Goal: Obtain resource: Download file/media

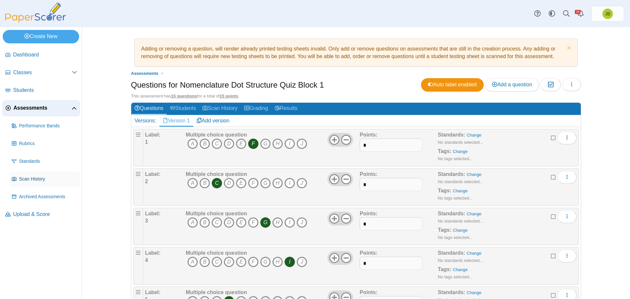
scroll to position [434, 0]
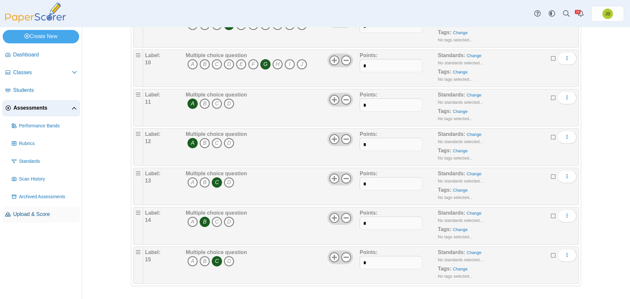
click at [40, 218] on span "Upload & Score" at bounding box center [45, 214] width 64 height 7
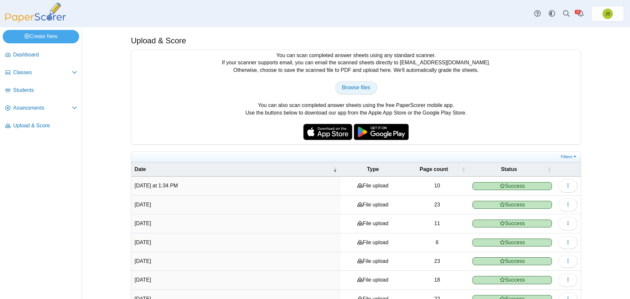
click at [353, 89] on span "Browse files" at bounding box center [356, 88] width 28 height 6
type input "**********"
click at [35, 106] on span "Assessments" at bounding box center [42, 107] width 59 height 7
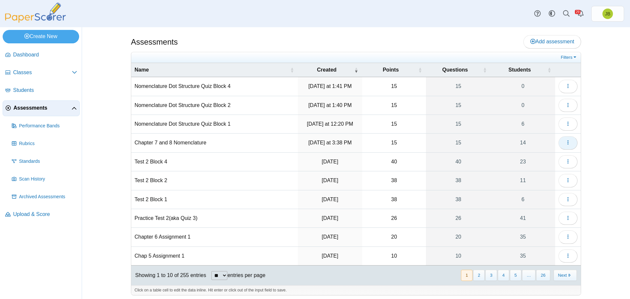
click at [566, 143] on icon "button" at bounding box center [568, 142] width 5 height 5
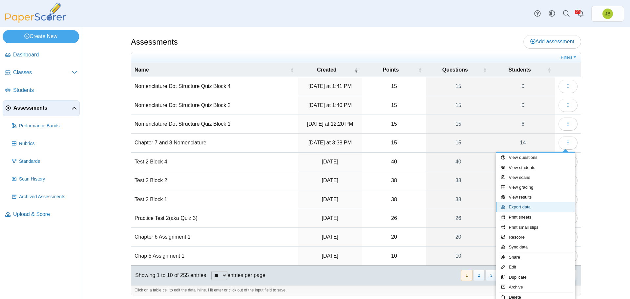
click at [524, 207] on link "Export data" at bounding box center [535, 207] width 79 height 10
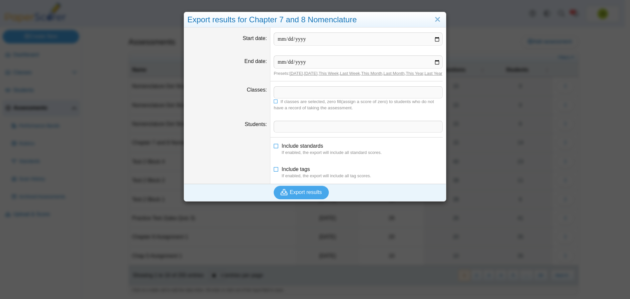
click at [286, 98] on span at bounding box center [358, 92] width 168 height 11
click at [277, 94] on x "remove tag" at bounding box center [280, 92] width 6 height 4
click at [296, 98] on span at bounding box center [358, 92] width 168 height 11
click at [298, 195] on span "Export results" at bounding box center [306, 192] width 32 height 6
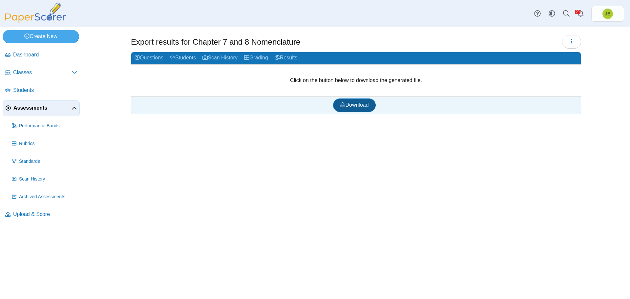
drag, startPoint x: 353, startPoint y: 107, endPoint x: 359, endPoint y: 104, distance: 6.5
click at [353, 107] on span "Download" at bounding box center [354, 105] width 29 height 6
click at [32, 108] on span "Assessments" at bounding box center [42, 107] width 58 height 7
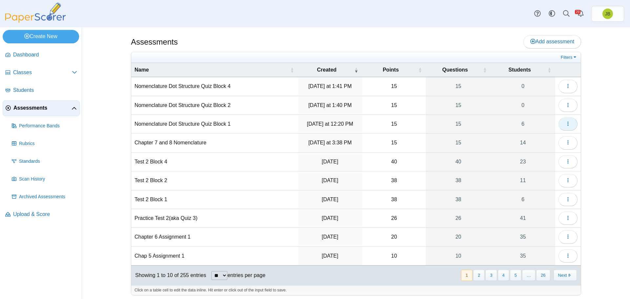
click at [566, 124] on icon "button" at bounding box center [568, 123] width 5 height 5
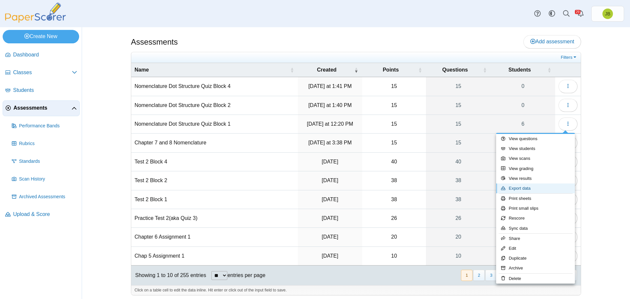
click at [525, 189] on link "Export data" at bounding box center [535, 189] width 79 height 10
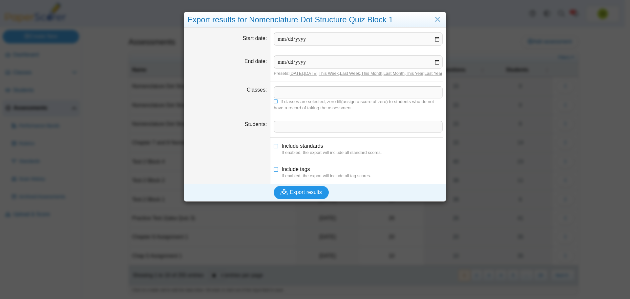
click at [304, 195] on span "Export results" at bounding box center [306, 192] width 32 height 6
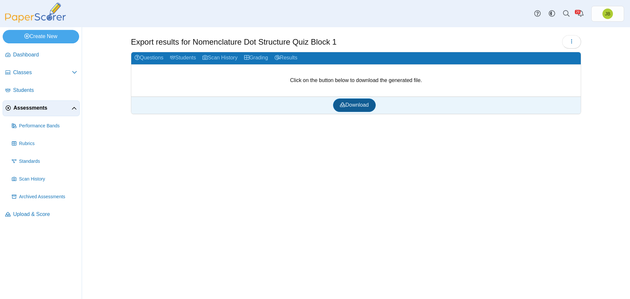
click at [345, 107] on span "Download" at bounding box center [354, 105] width 29 height 6
click at [30, 215] on span "Upload & Score" at bounding box center [45, 214] width 64 height 7
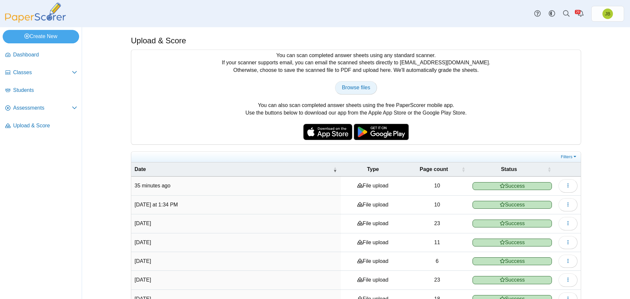
click at [360, 85] on span "Browse files" at bounding box center [356, 88] width 28 height 6
type input "**********"
click at [21, 110] on span "Assessments" at bounding box center [42, 107] width 59 height 7
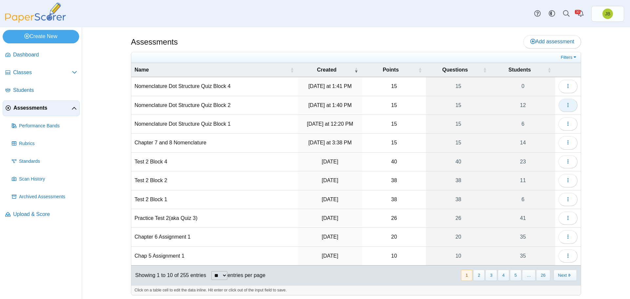
click at [571, 105] on button "button" at bounding box center [568, 105] width 19 height 13
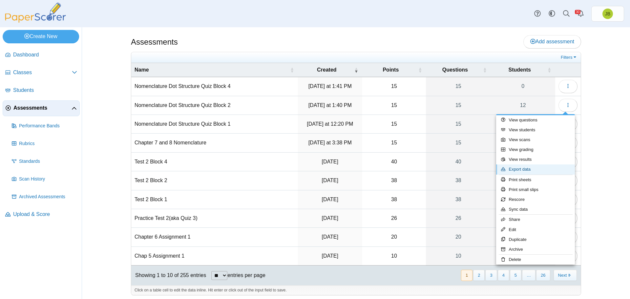
click at [525, 169] on link "Export data" at bounding box center [535, 170] width 79 height 10
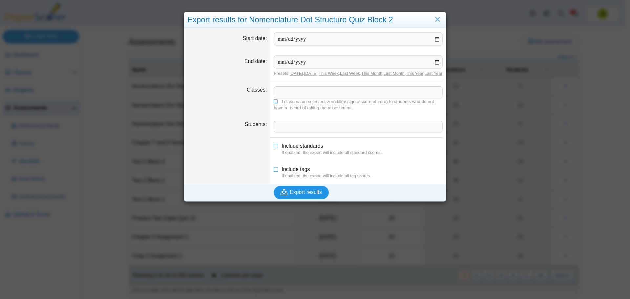
click at [308, 195] on span "Export results" at bounding box center [306, 192] width 32 height 6
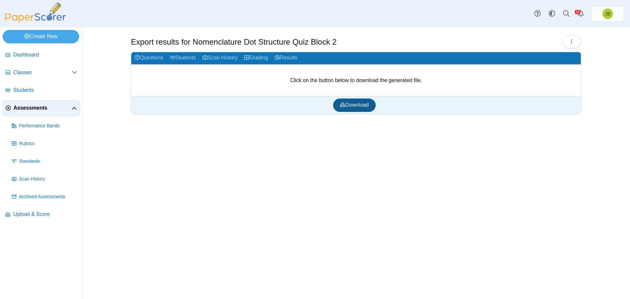
click at [347, 104] on span "Download" at bounding box center [354, 105] width 29 height 6
